Goal: Information Seeking & Learning: Learn about a topic

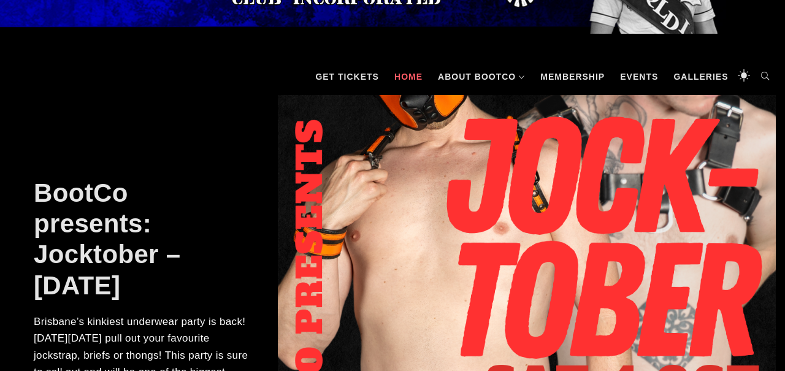
scroll to position [135, 0]
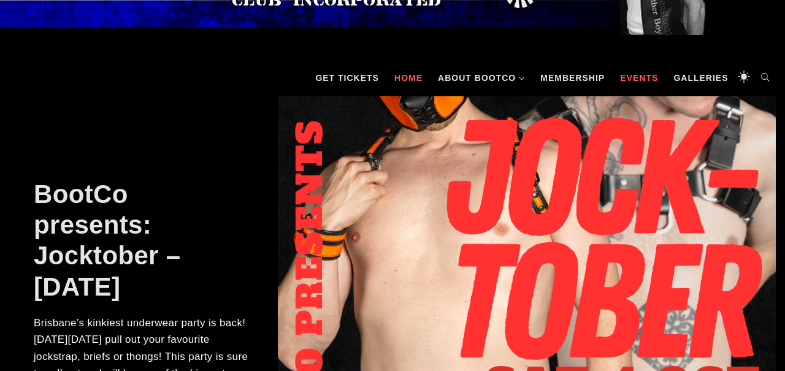
click at [647, 78] on link "Events" at bounding box center [639, 78] width 50 height 37
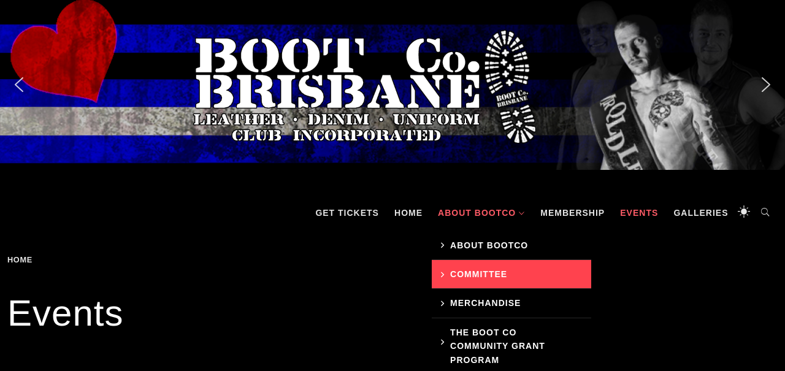
click at [494, 275] on link "Committee" at bounding box center [511, 274] width 159 height 29
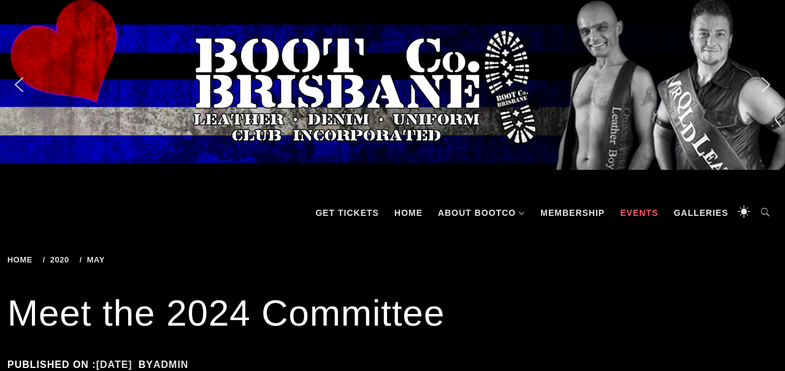
click at [642, 214] on link "Events" at bounding box center [639, 212] width 50 height 37
